Goal: Transaction & Acquisition: Download file/media

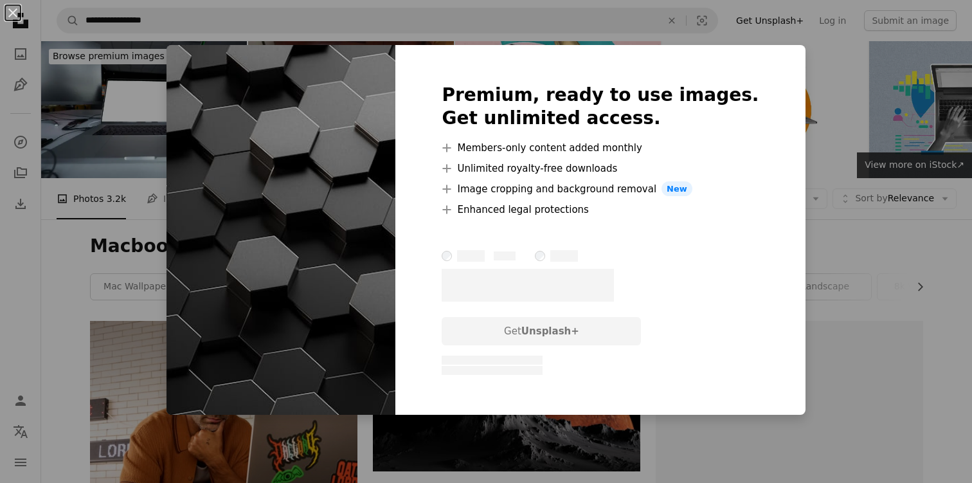
scroll to position [3351, 0]
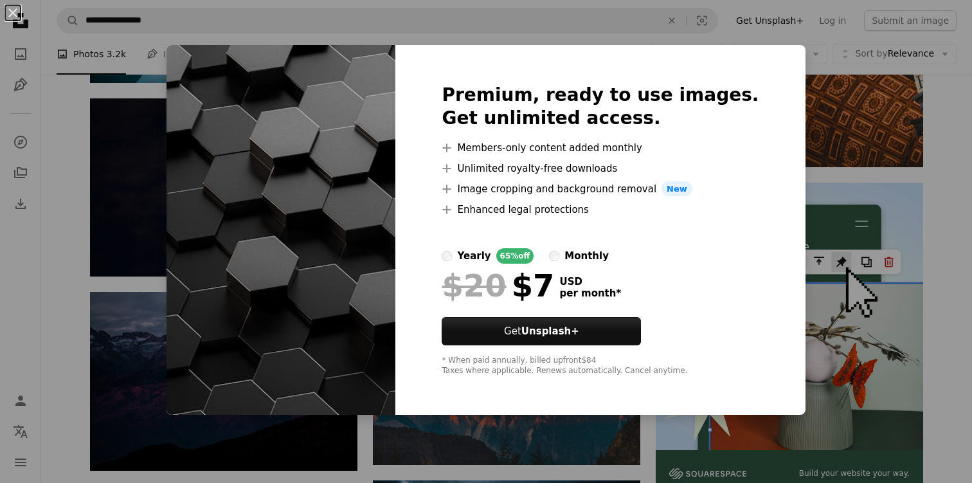
click at [109, 124] on div "An X shape Premium, ready to use images. Get unlimited access. A plus sign Memb…" at bounding box center [486, 241] width 972 height 483
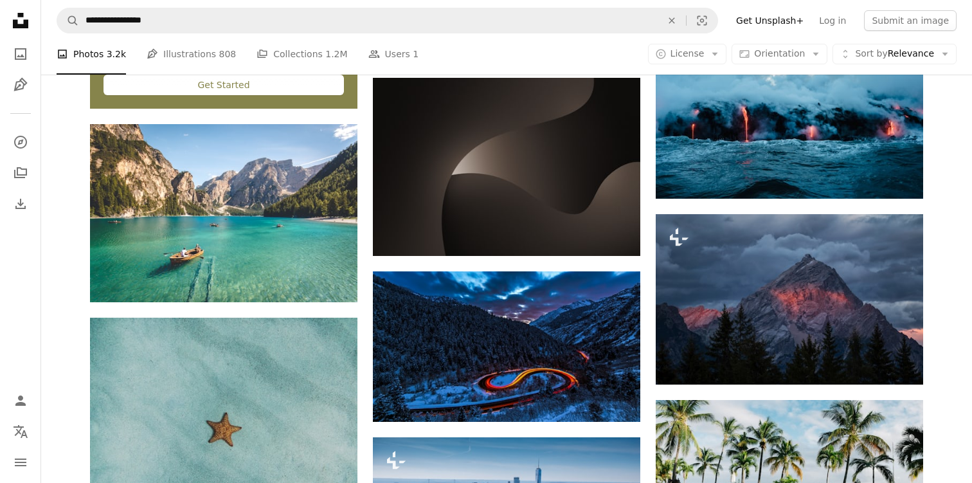
scroll to position [2177, 0]
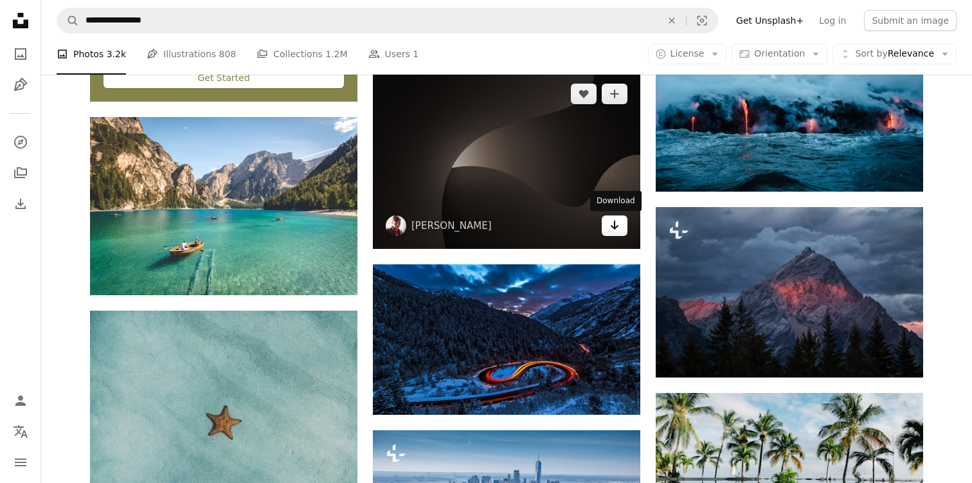
click at [619, 222] on icon "Arrow pointing down" at bounding box center [615, 224] width 10 height 15
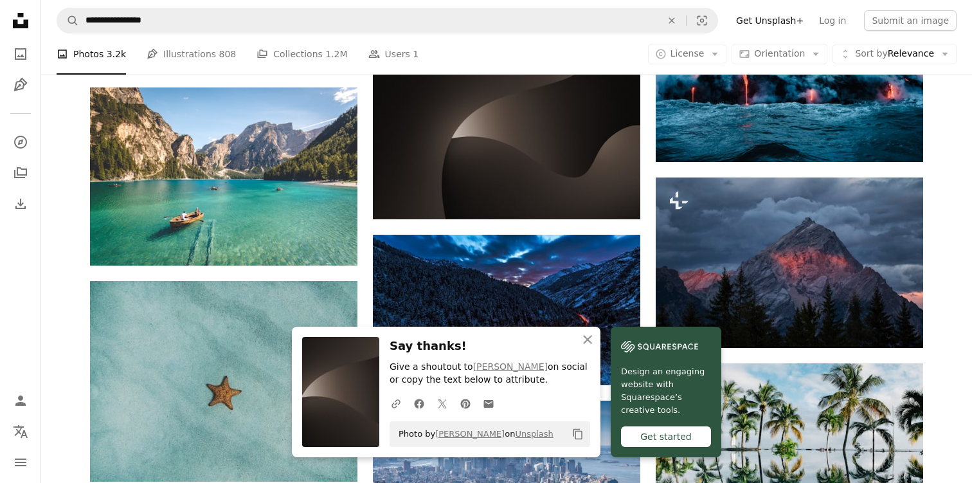
scroll to position [2218, 0]
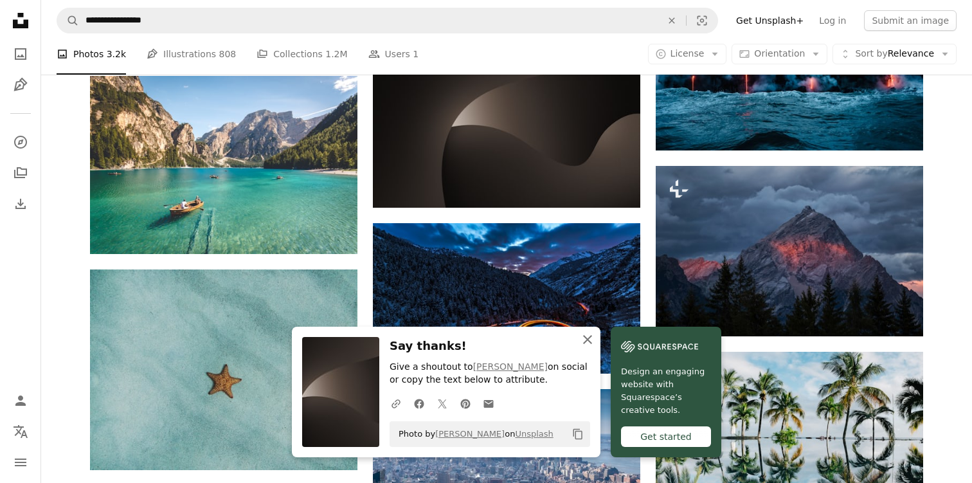
click at [587, 339] on icon "button" at bounding box center [587, 339] width 9 height 9
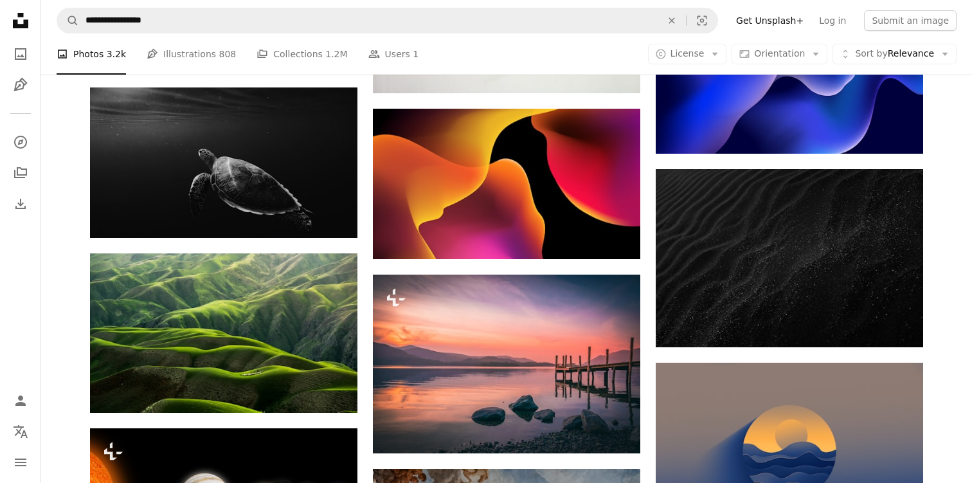
scroll to position [4865, 0]
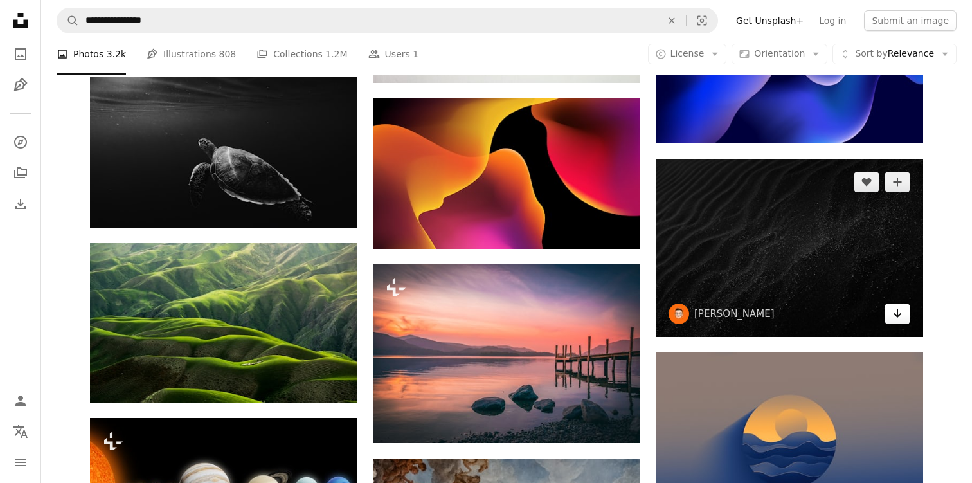
click at [906, 315] on link "Arrow pointing down" at bounding box center [898, 313] width 26 height 21
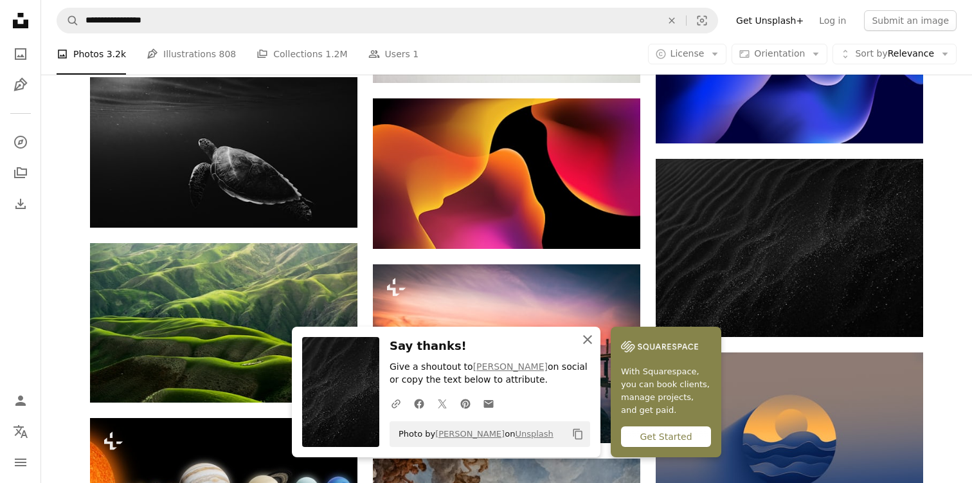
click at [588, 336] on icon "An X shape" at bounding box center [587, 339] width 15 height 15
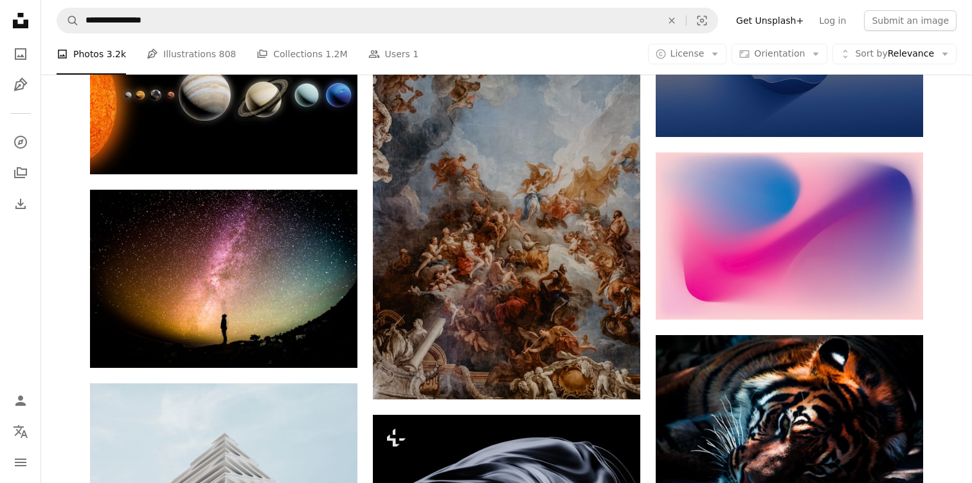
scroll to position [5247, 0]
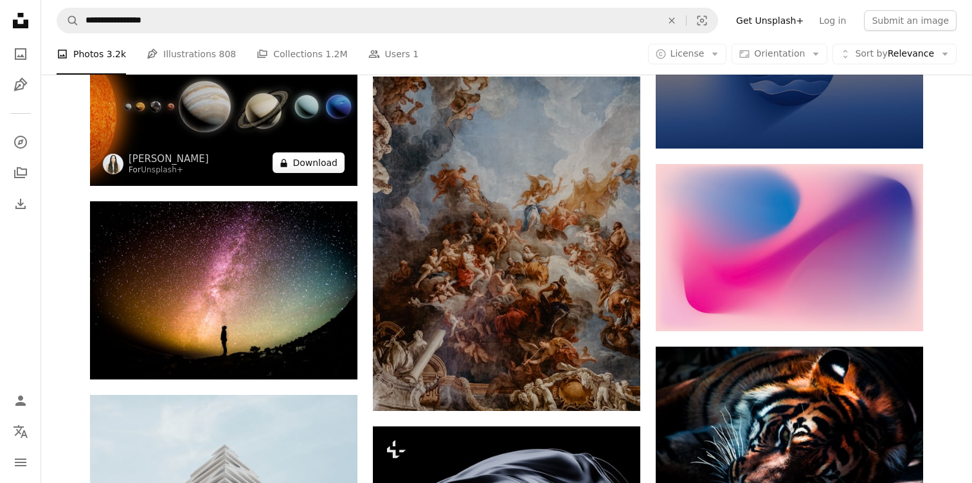
click at [316, 161] on button "A lock Download" at bounding box center [309, 162] width 72 height 21
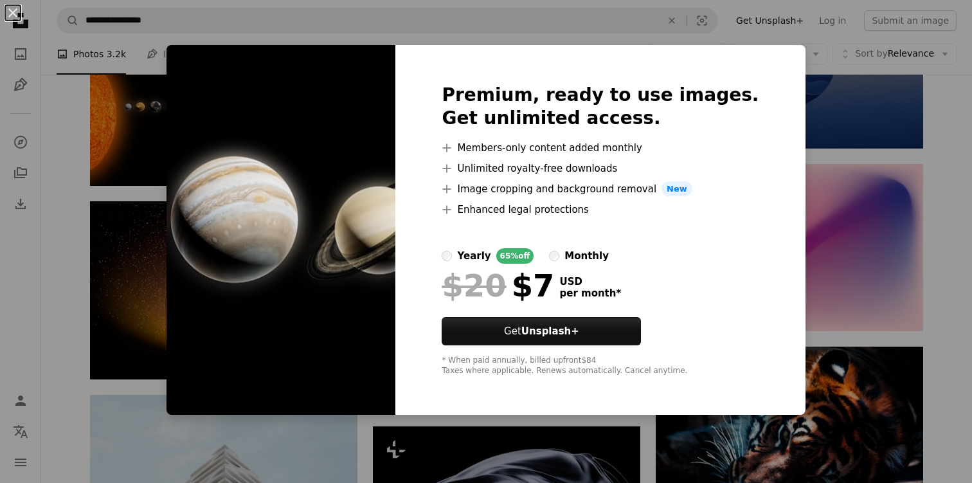
click at [158, 195] on div "An X shape Premium, ready to use images. Get unlimited access. A plus sign Memb…" at bounding box center [486, 241] width 972 height 483
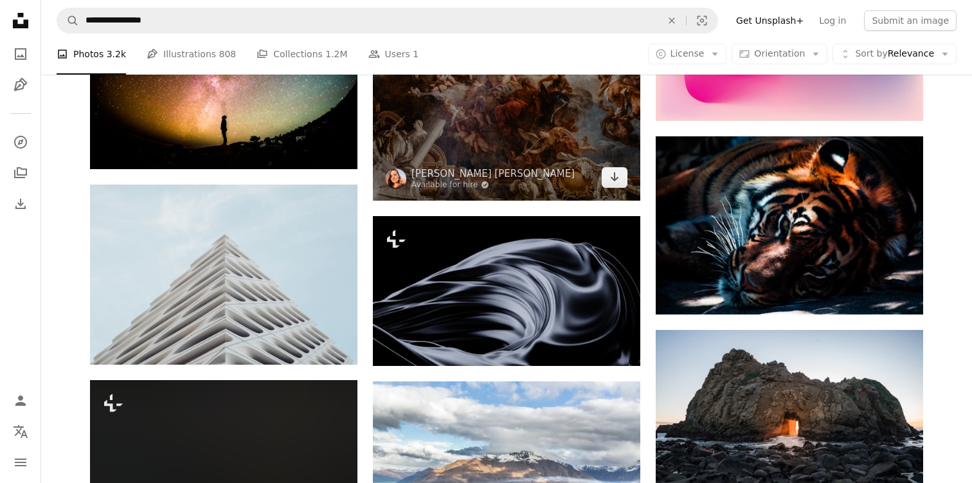
scroll to position [5460, 0]
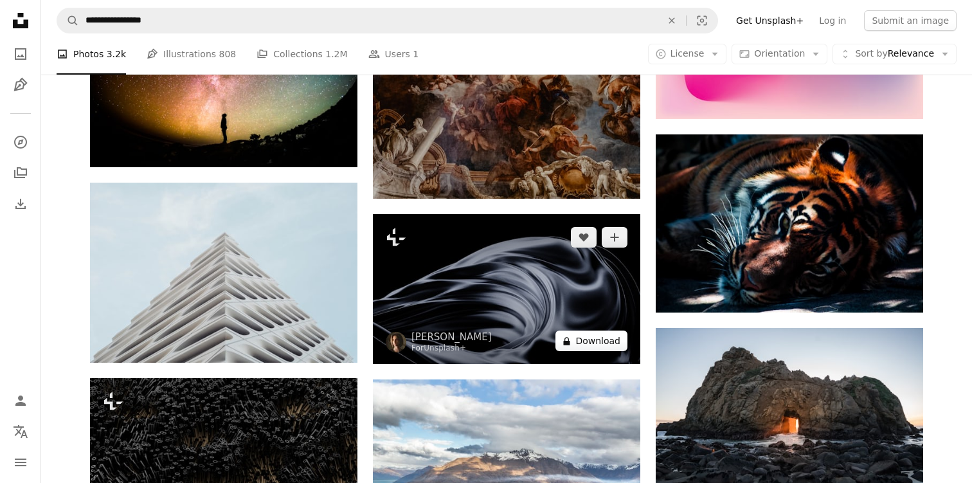
click at [602, 349] on button "A lock Download" at bounding box center [592, 340] width 72 height 21
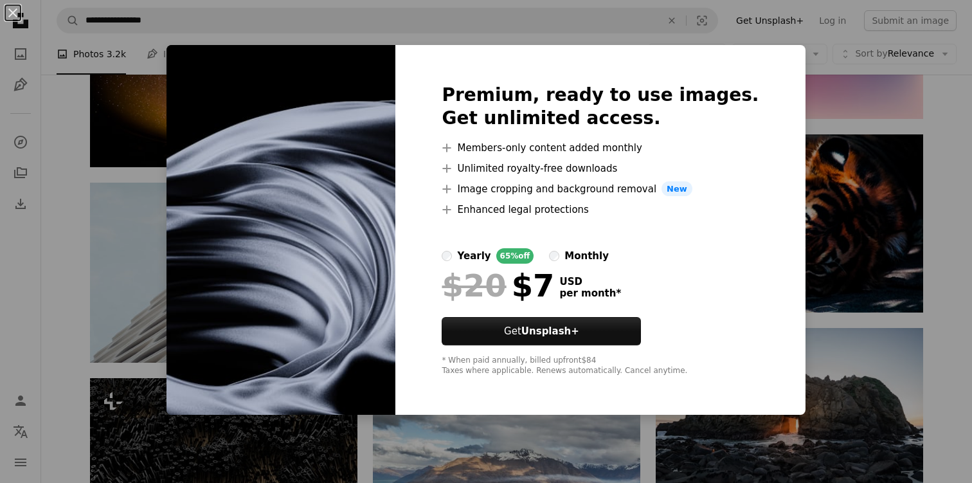
click at [75, 169] on div "An X shape Premium, ready to use images. Get unlimited access. A plus sign Memb…" at bounding box center [486, 241] width 972 height 483
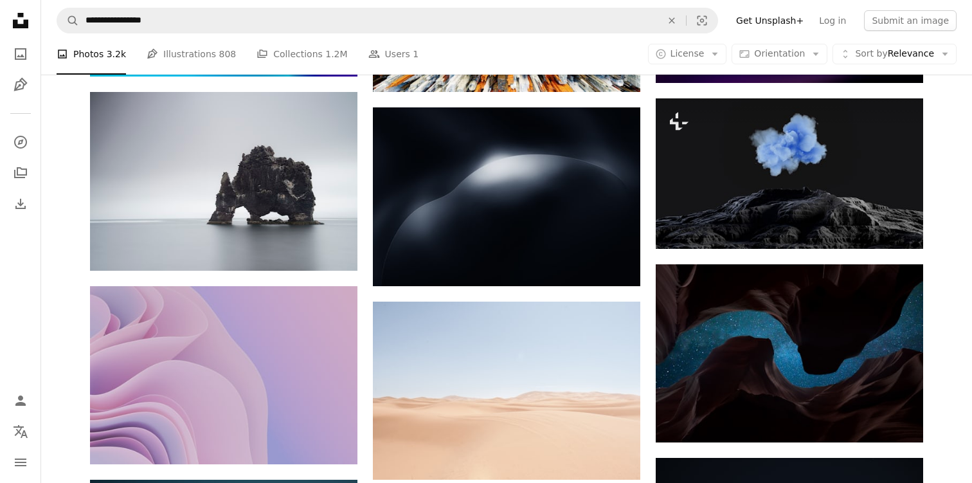
scroll to position [6663, 0]
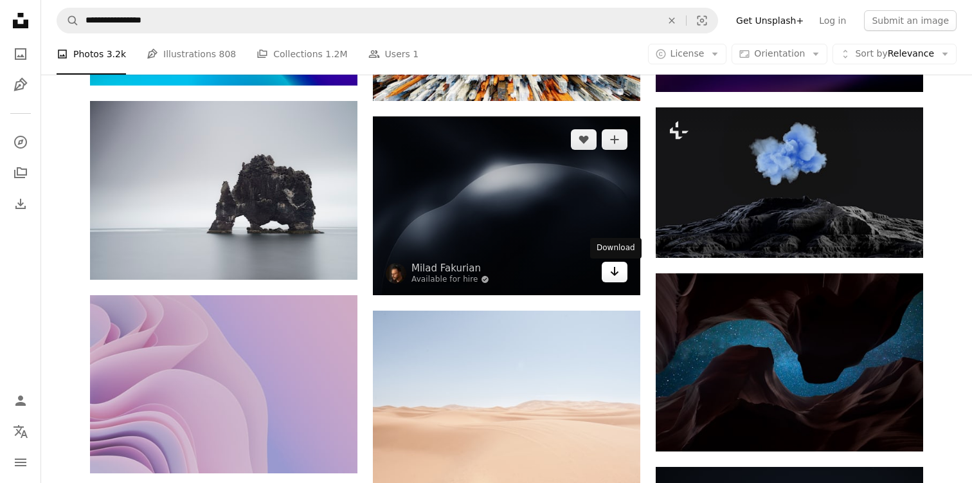
click at [614, 273] on icon "Download" at bounding box center [615, 271] width 8 height 9
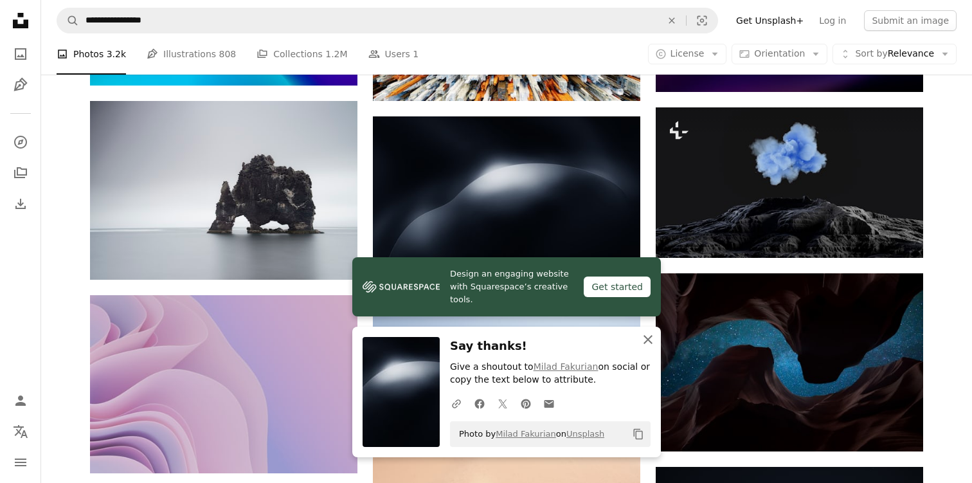
click at [644, 341] on icon "An X shape" at bounding box center [647, 339] width 15 height 15
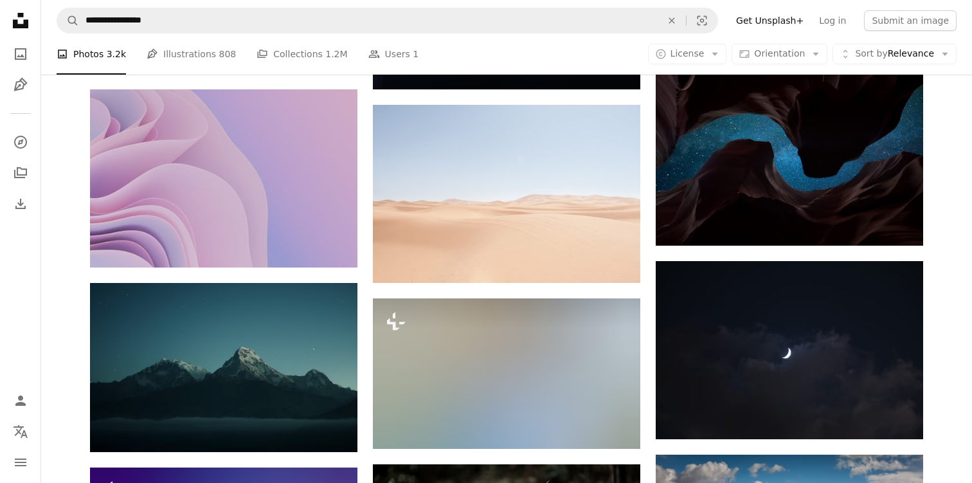
scroll to position [6884, 0]
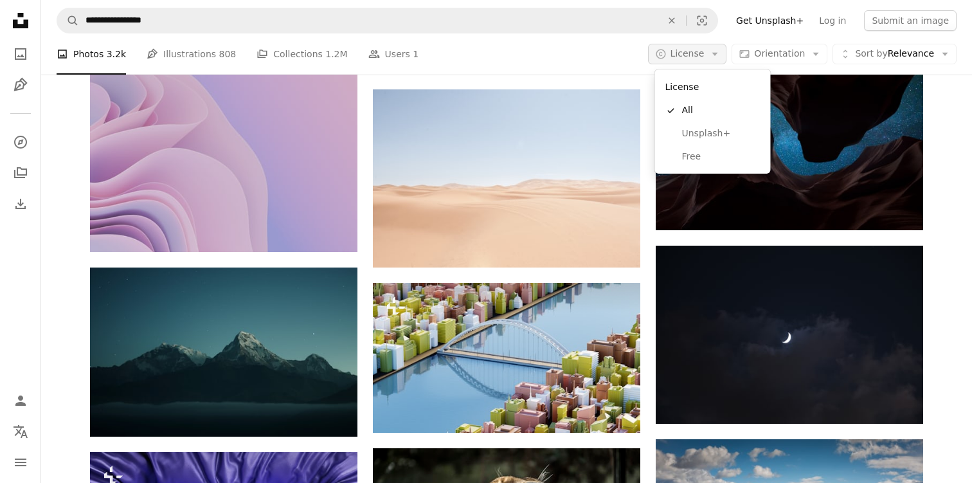
click at [712, 60] on button "A copyright icon © License Arrow down" at bounding box center [687, 54] width 79 height 21
click at [716, 152] on span "Free" at bounding box center [721, 156] width 78 height 13
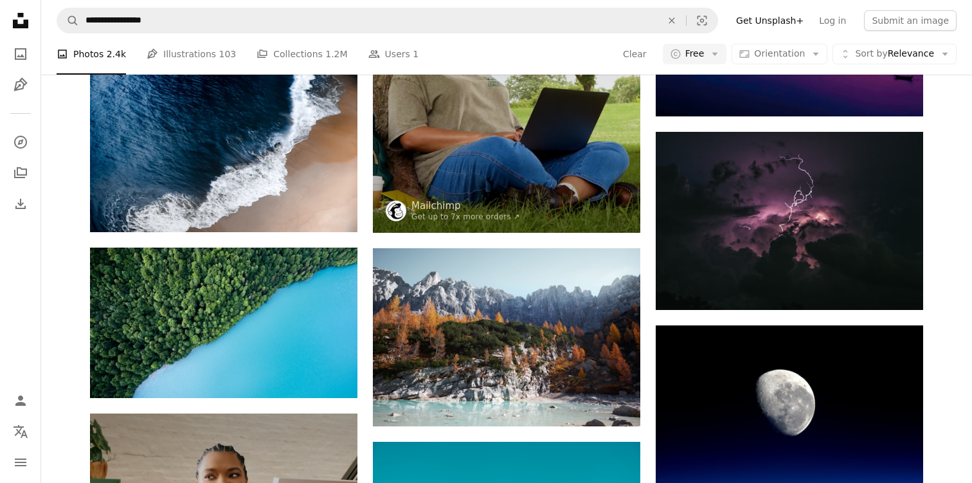
scroll to position [927, 0]
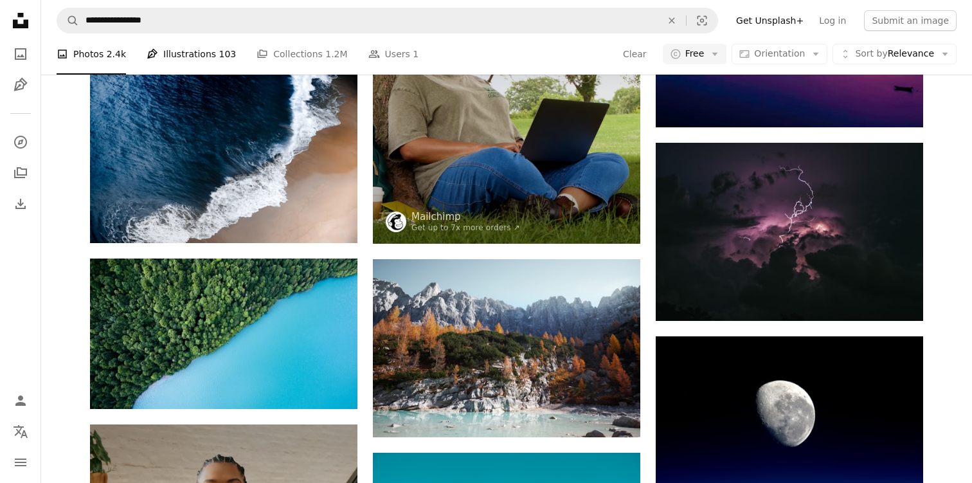
click at [187, 54] on link "Pen Tool Illustrations 103" at bounding box center [191, 53] width 89 height 41
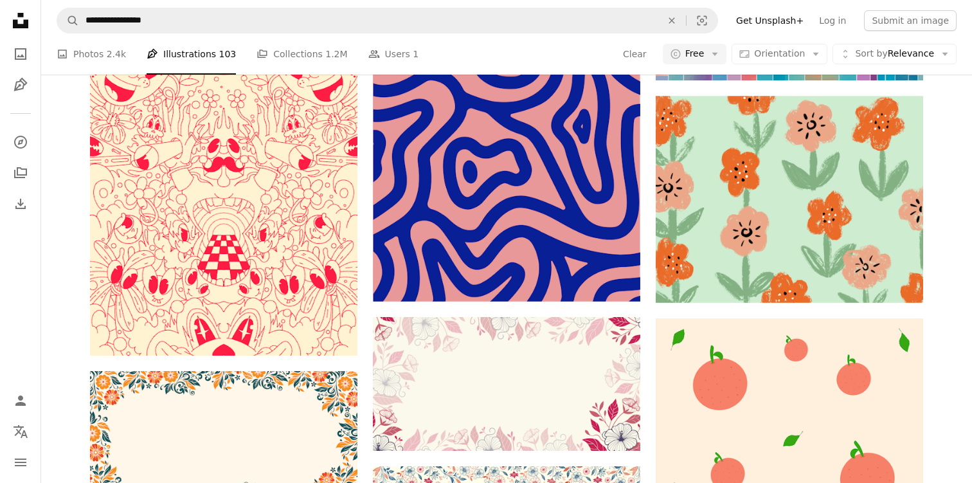
scroll to position [743, 0]
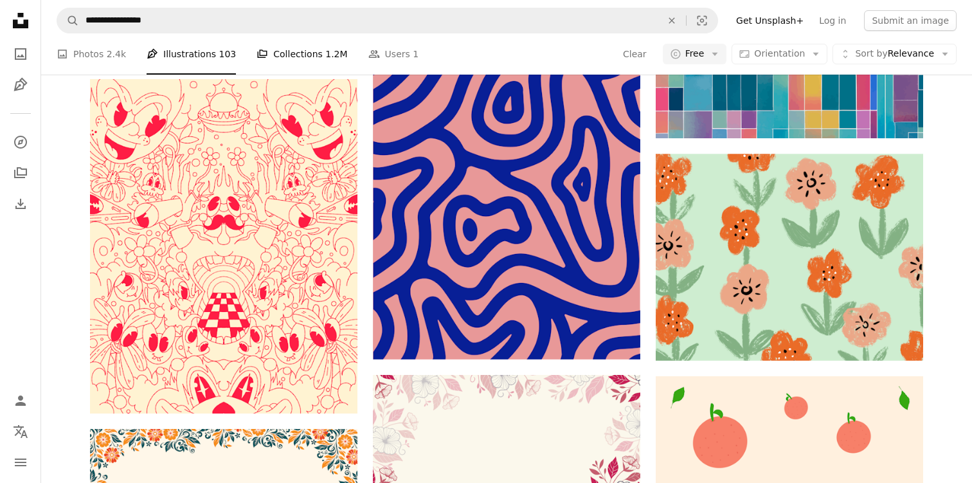
click at [308, 60] on link "A stack of folders Collections 1.2M" at bounding box center [302, 53] width 91 height 41
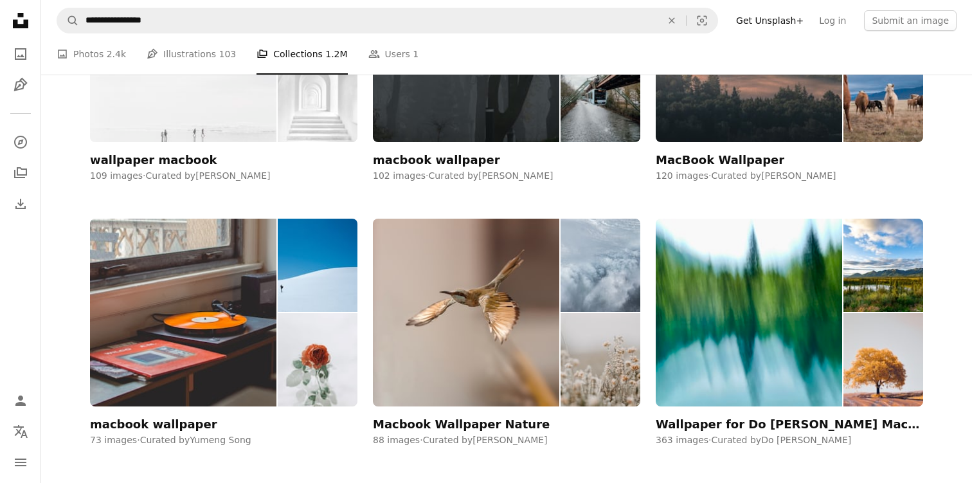
scroll to position [376, 0]
